Goal: Contribute content

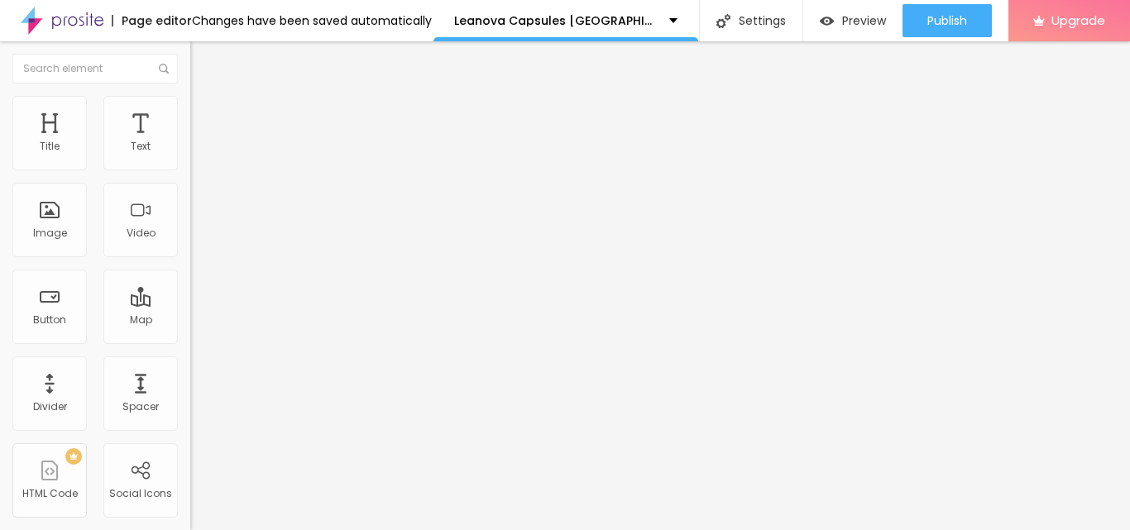
click at [190, 198] on img at bounding box center [196, 192] width 12 height 12
click at [190, 341] on input "https://" at bounding box center [289, 332] width 199 height 17
click at [190, 335] on input "https://" at bounding box center [289, 332] width 199 height 17
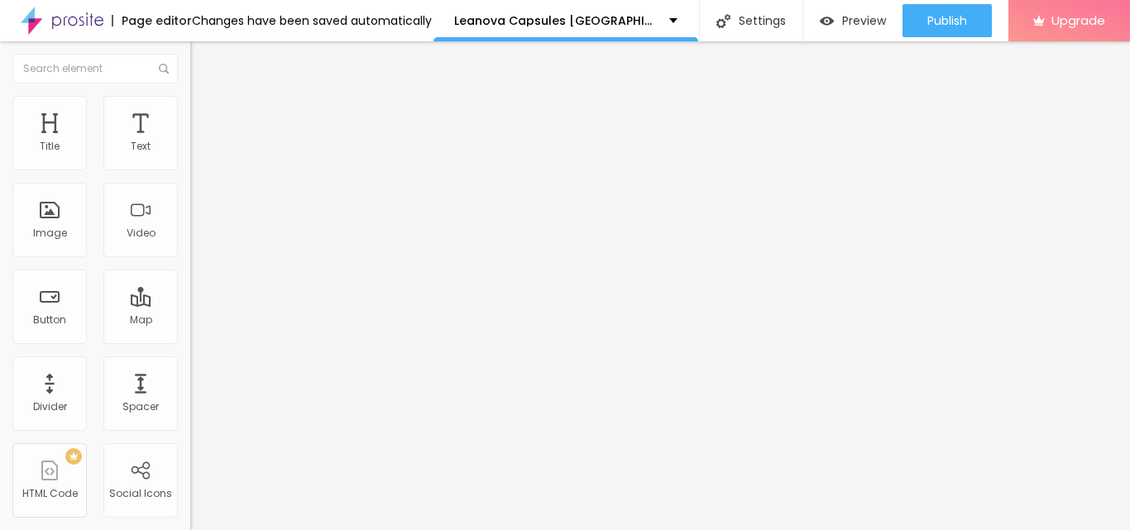
click at [190, 335] on input "https://" at bounding box center [289, 332] width 199 height 17
paste input "[DOMAIN_NAME][URL]"
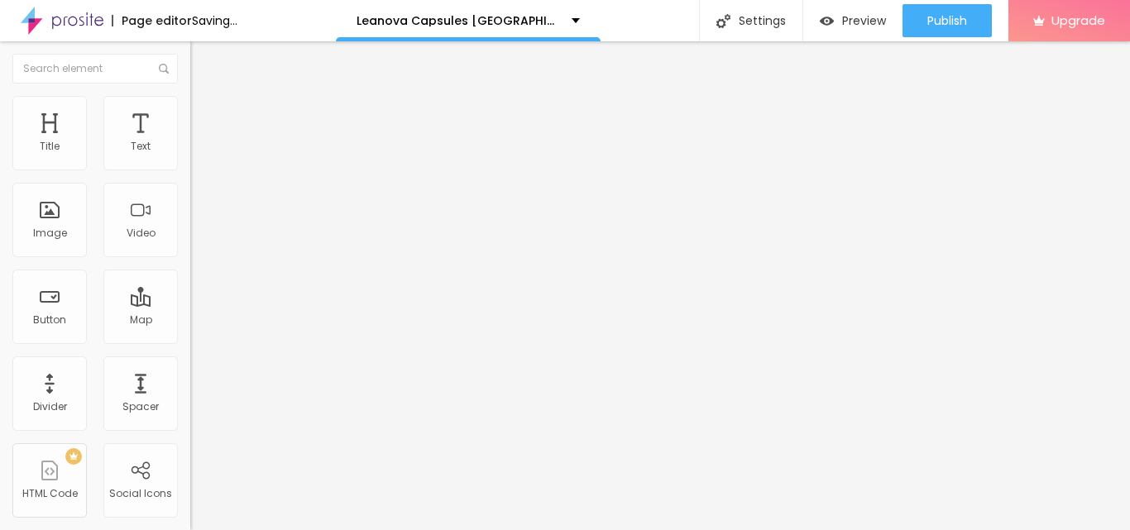
type input "[URL][DOMAIN_NAME]"
click at [190, 361] on div at bounding box center [285, 361] width 190 height 0
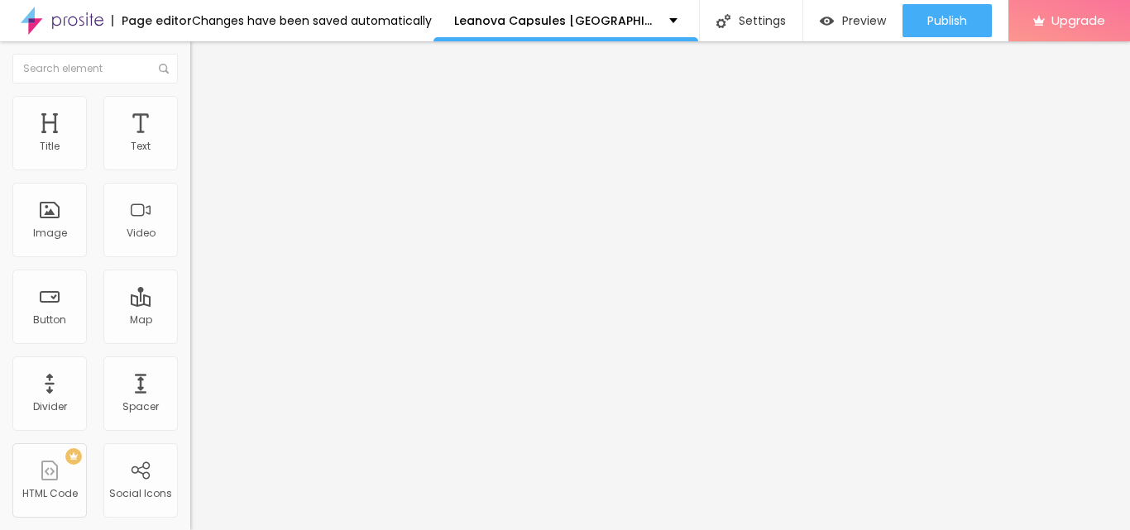
scroll to position [0, 0]
click at [190, 156] on input "Click me" at bounding box center [289, 147] width 199 height 17
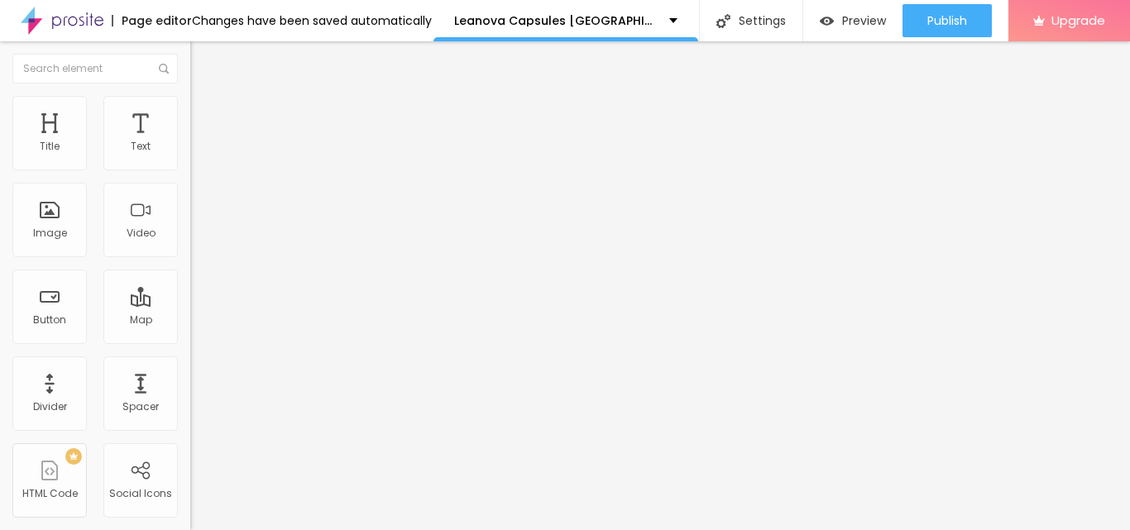
click at [190, 156] on input "Click me" at bounding box center [289, 147] width 199 height 17
paste input "Here To Order"
type input "Click Here To Order"
click at [190, 141] on div "Add image" at bounding box center [285, 135] width 190 height 12
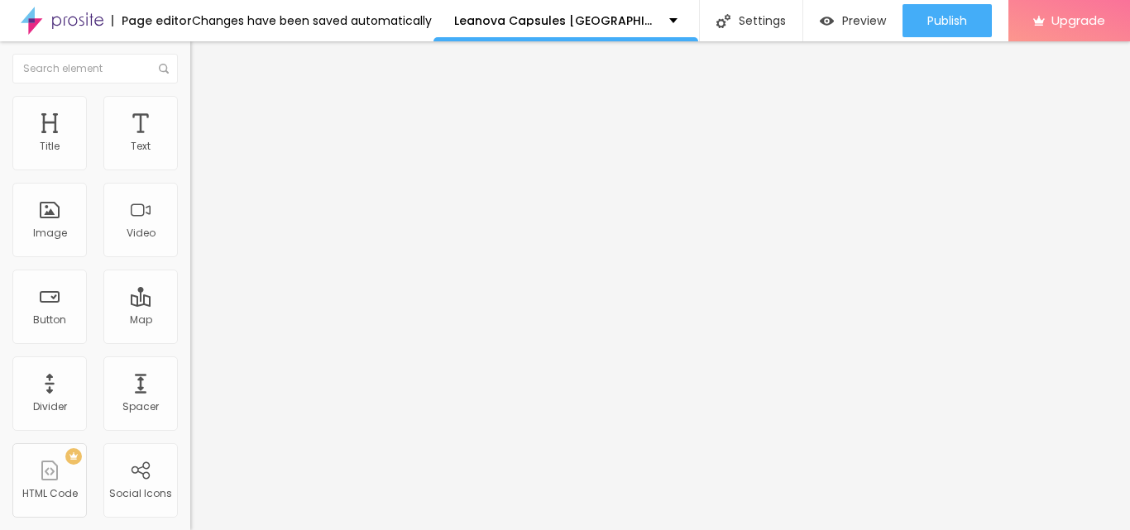
click at [190, 142] on span "Add image" at bounding box center [224, 135] width 68 height 14
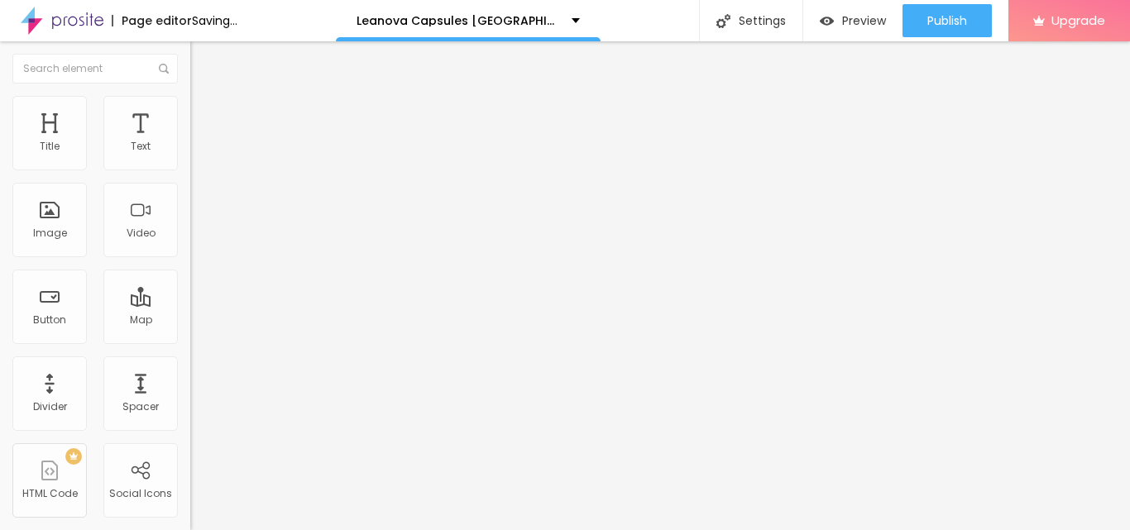
click at [190, 103] on img at bounding box center [197, 103] width 15 height 15
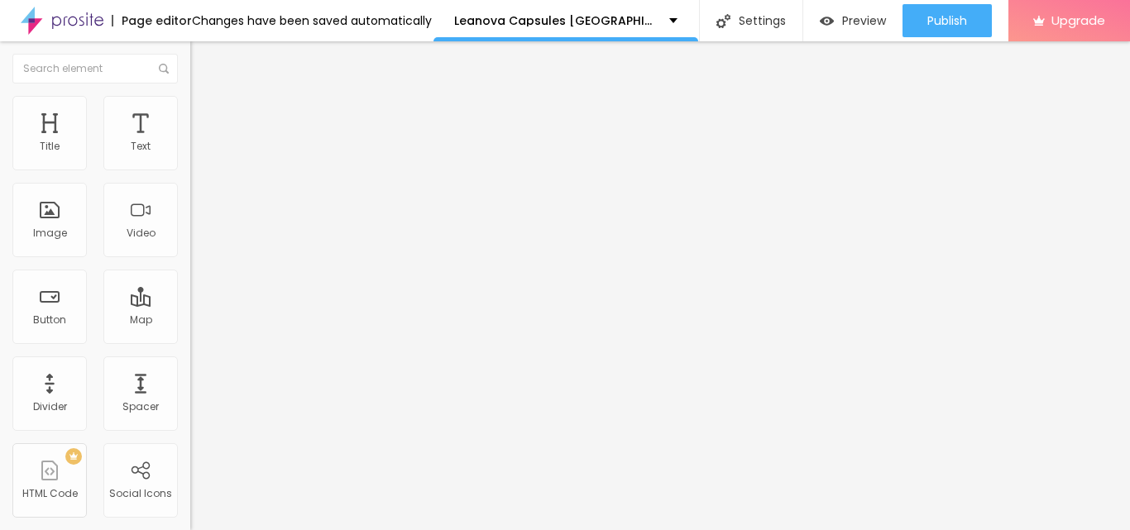
type input "95"
type input "85"
type input "70"
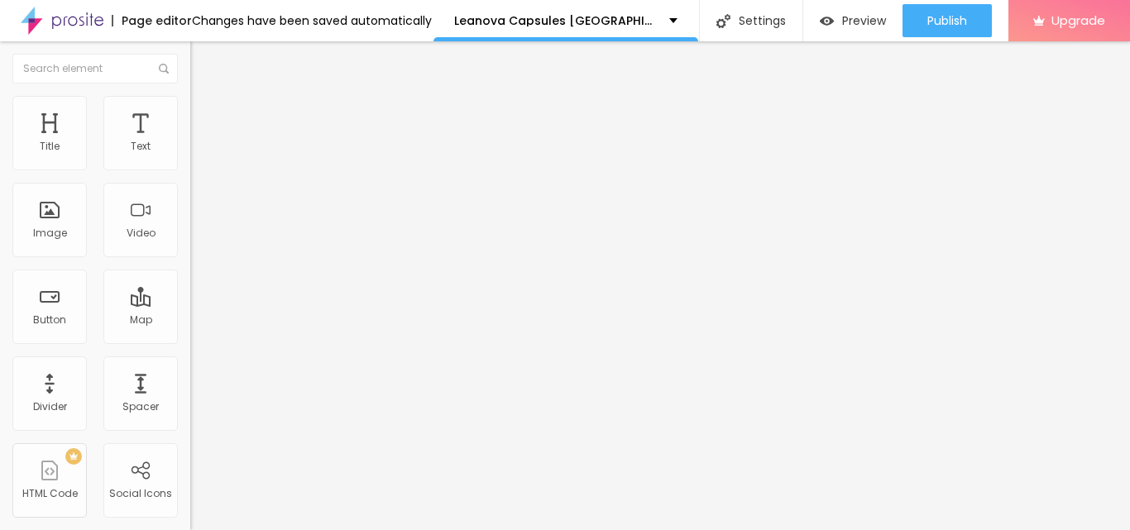
type input "70"
type input "65"
type input "60"
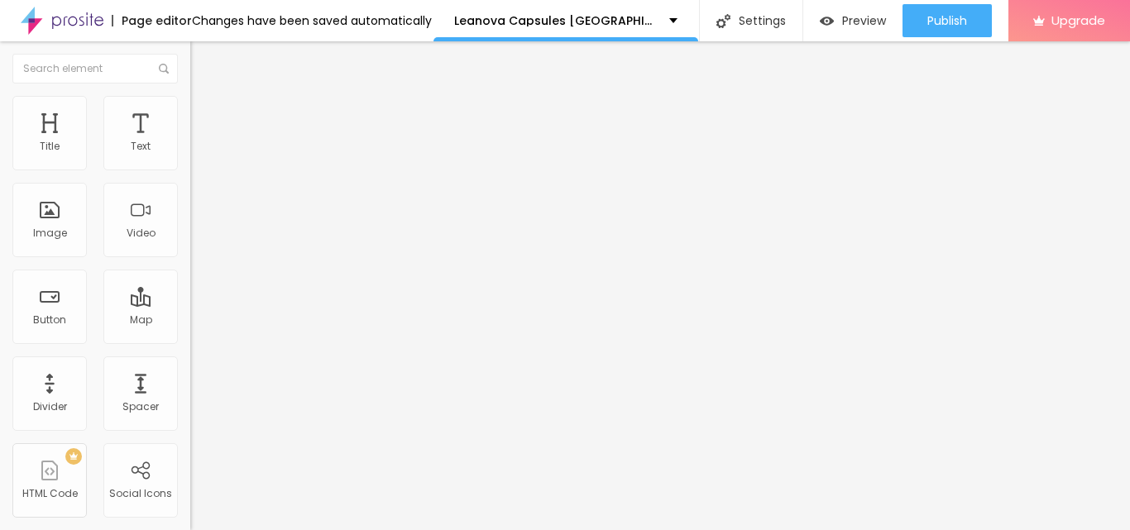
type input "55"
type input "50"
type input "45"
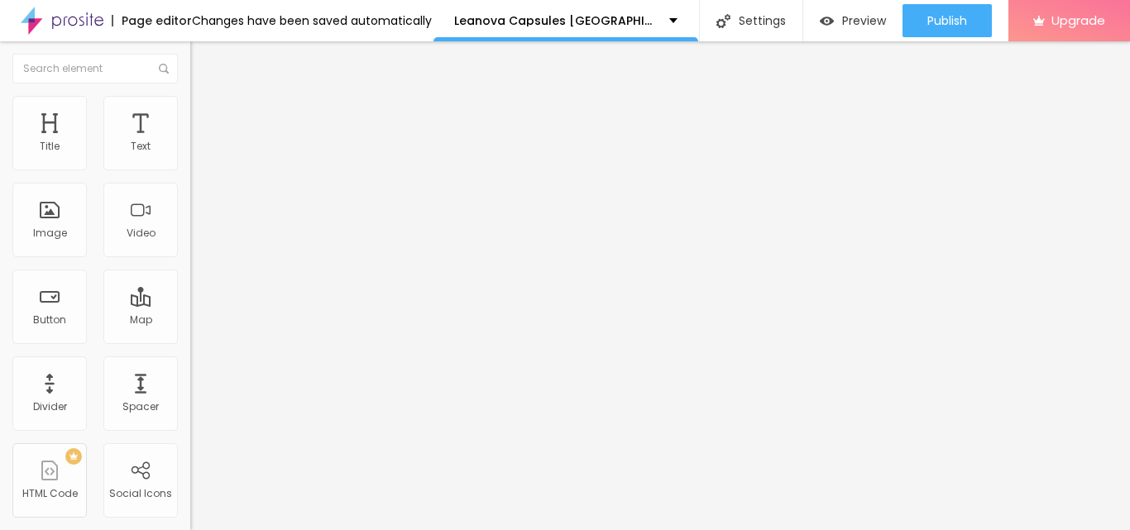
type input "45"
type input "40"
type input "35"
drag, startPoint x: 171, startPoint y: 177, endPoint x: 58, endPoint y: 173, distance: 113.4
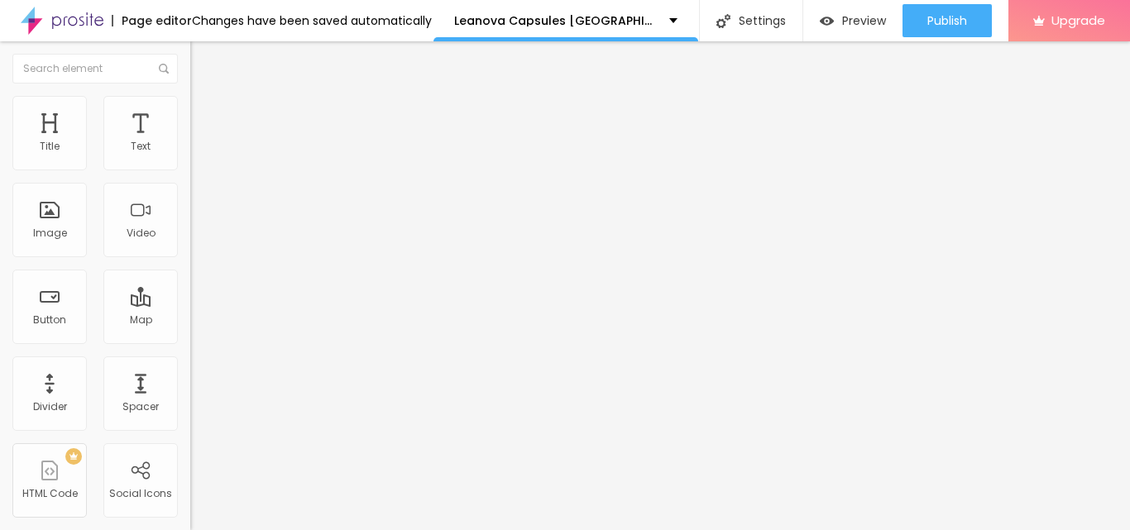
type input "35"
click at [190, 170] on input "range" at bounding box center [243, 162] width 107 height 13
click at [205, 98] on span "Content" at bounding box center [225, 91] width 41 height 14
click at [190, 209] on img at bounding box center [196, 204] width 12 height 12
click at [190, 339] on input "https://" at bounding box center [289, 331] width 199 height 17
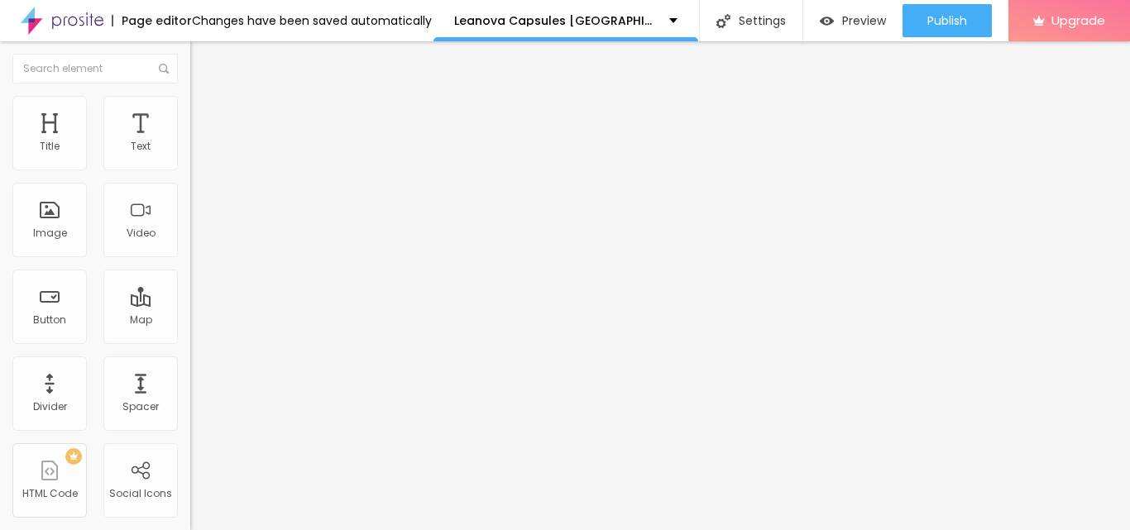
click at [190, 339] on input "https://" at bounding box center [289, 331] width 199 height 17
paste input "[DOMAIN_NAME][URL]"
type input "[URL][DOMAIN_NAME]"
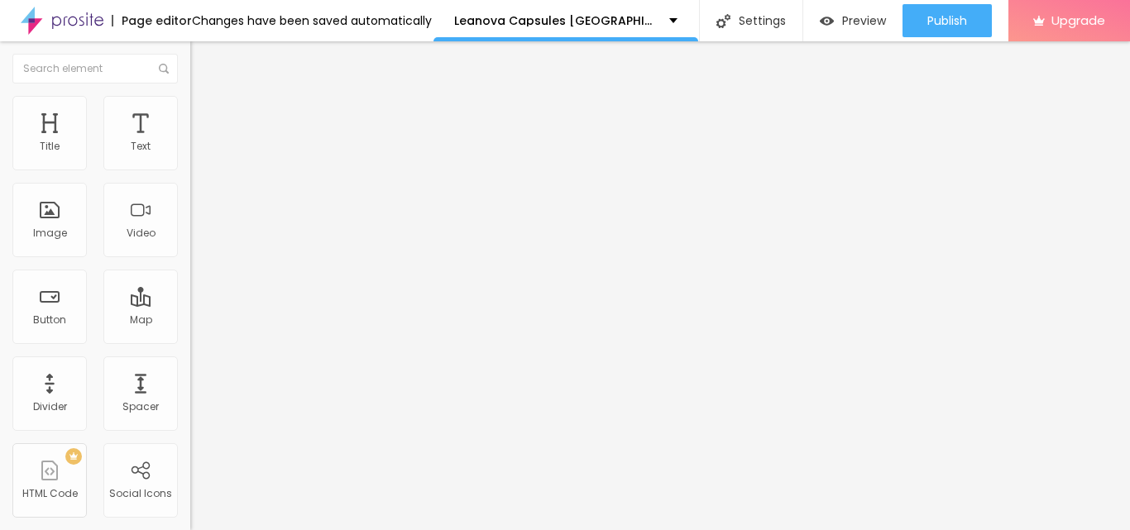
scroll to position [0, 0]
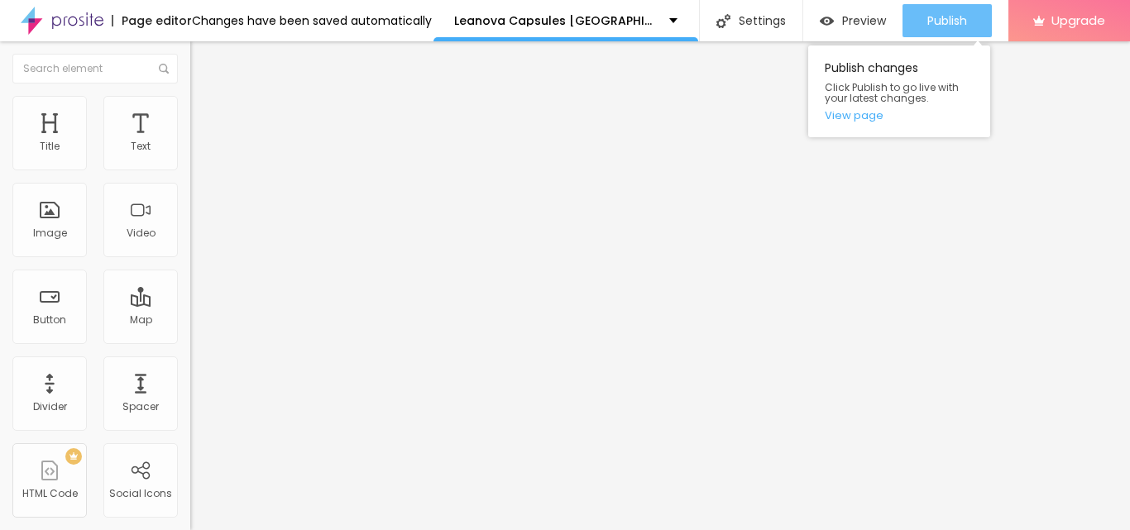
click at [964, 14] on span "Publish" at bounding box center [947, 20] width 40 height 13
